Goal: Go to known website: Access a specific website the user already knows

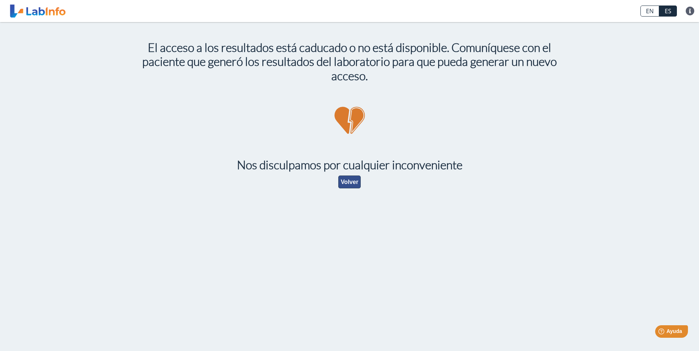
click at [350, 183] on button "Volver" at bounding box center [349, 182] width 23 height 13
click at [348, 185] on button "Volver" at bounding box center [349, 182] width 23 height 13
click at [344, 185] on button "Volver" at bounding box center [349, 182] width 23 height 13
